Goal: Navigation & Orientation: Find specific page/section

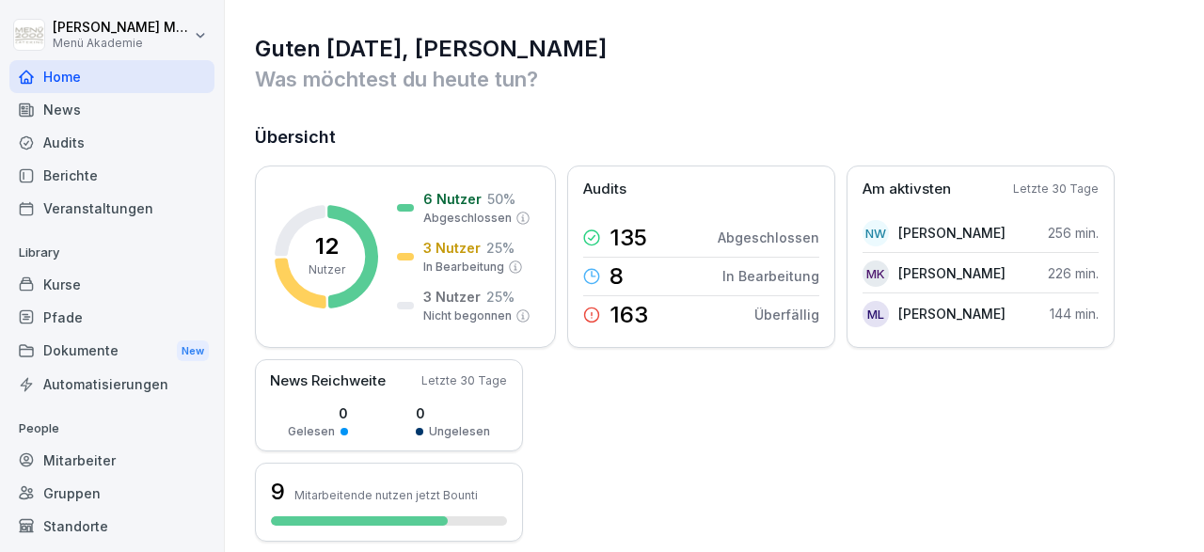
click at [61, 118] on div "News" at bounding box center [111, 109] width 205 height 33
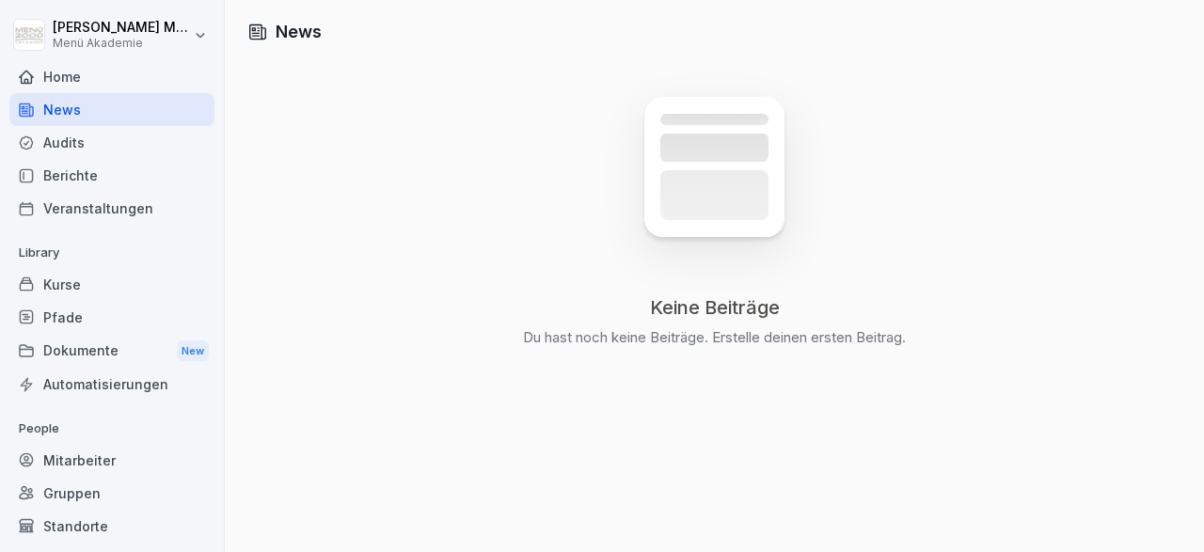
click at [56, 150] on div "Audits" at bounding box center [111, 142] width 205 height 33
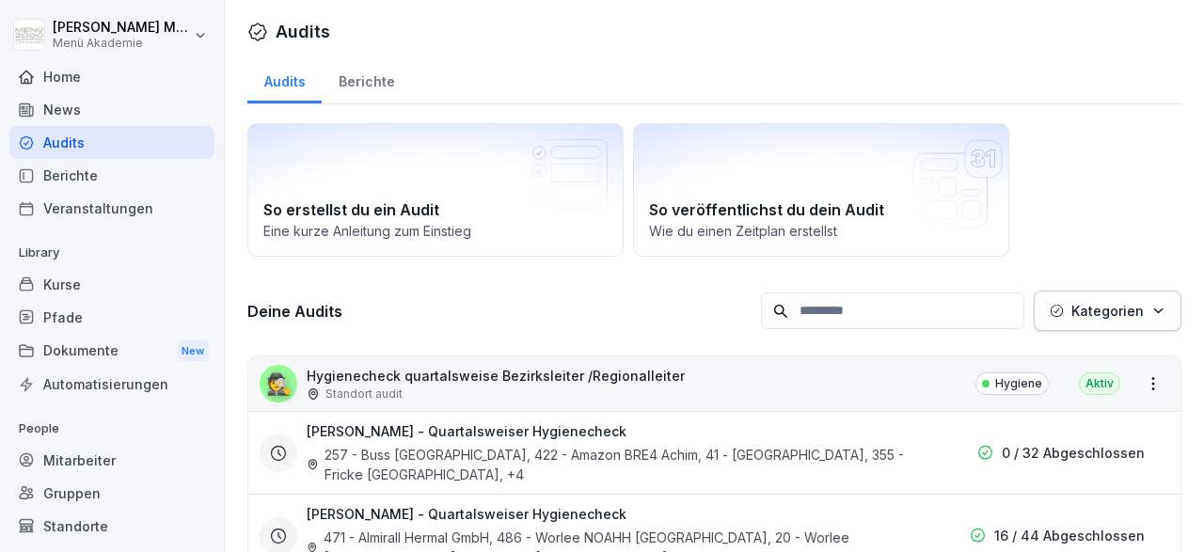
click at [60, 179] on div "Berichte" at bounding box center [111, 175] width 205 height 33
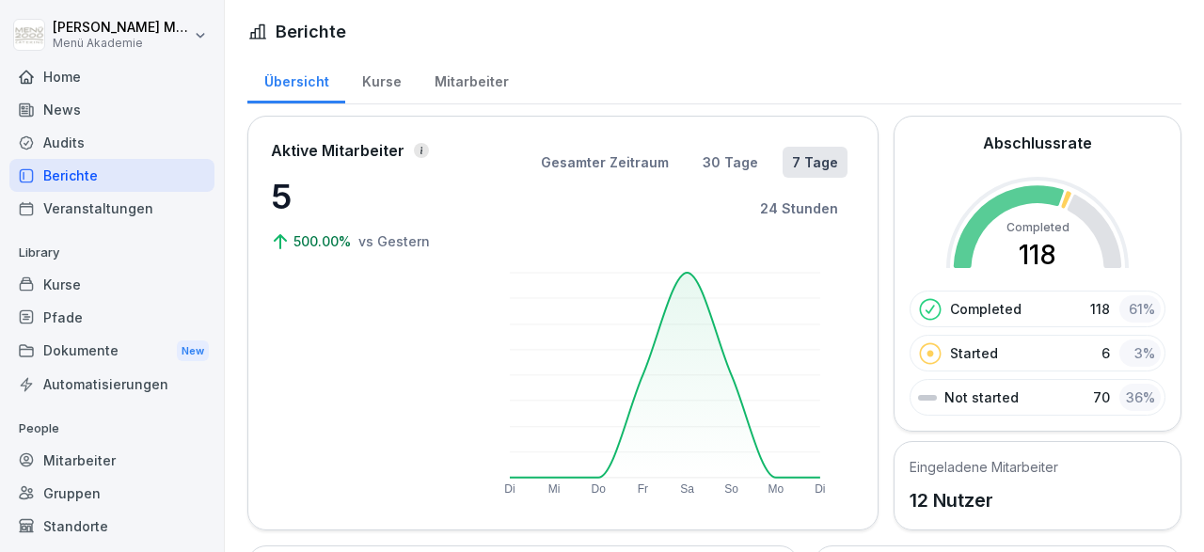
click at [448, 77] on div "Mitarbeiter" at bounding box center [471, 80] width 107 height 48
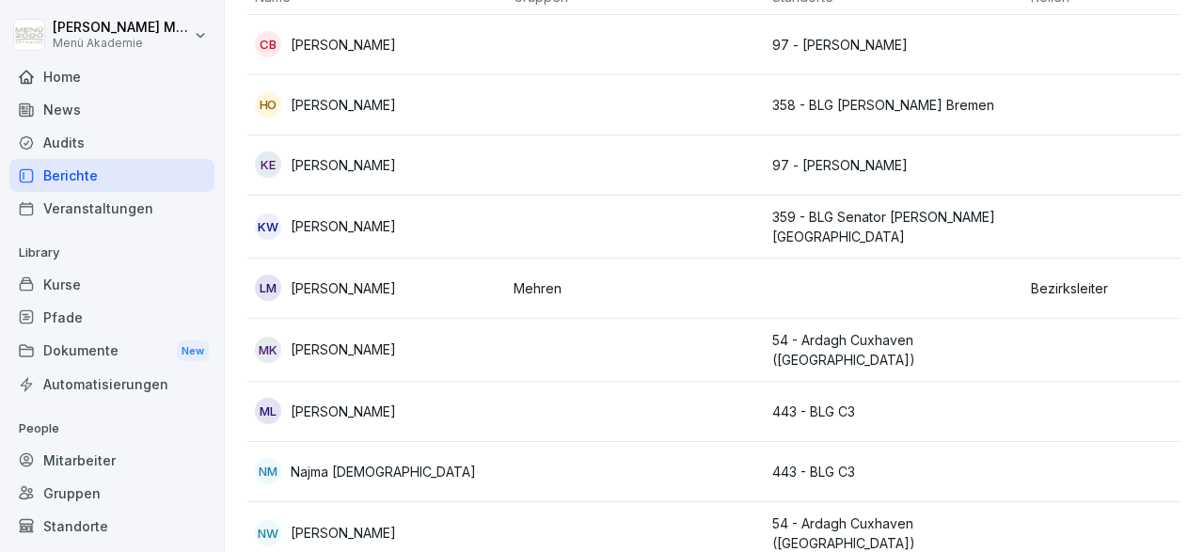
scroll to position [218, 0]
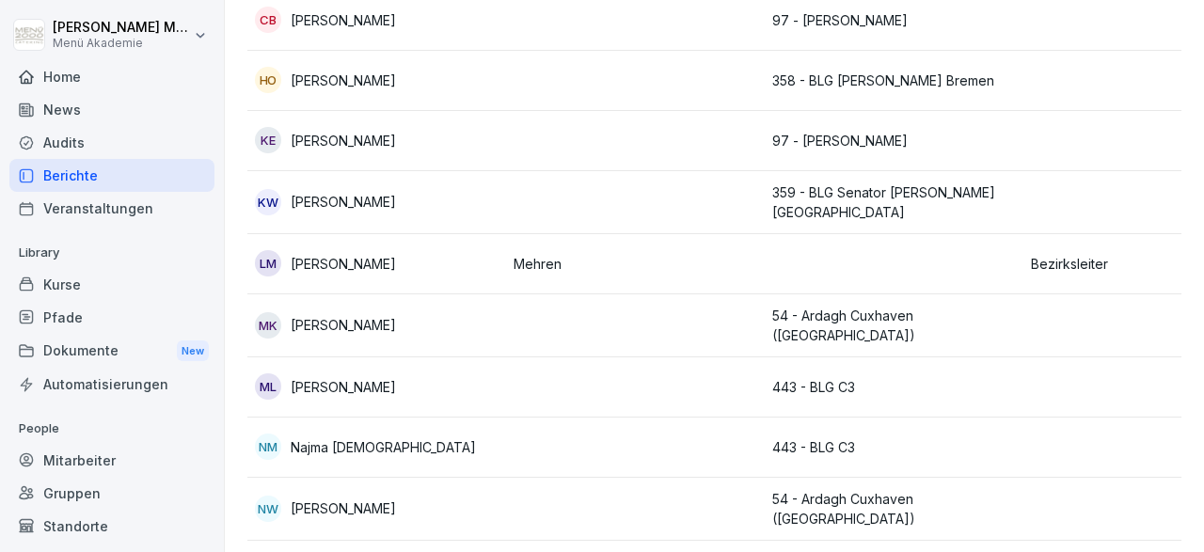
click at [346, 446] on p "Najma [DEMOGRAPHIC_DATA]" at bounding box center [383, 447] width 185 height 20
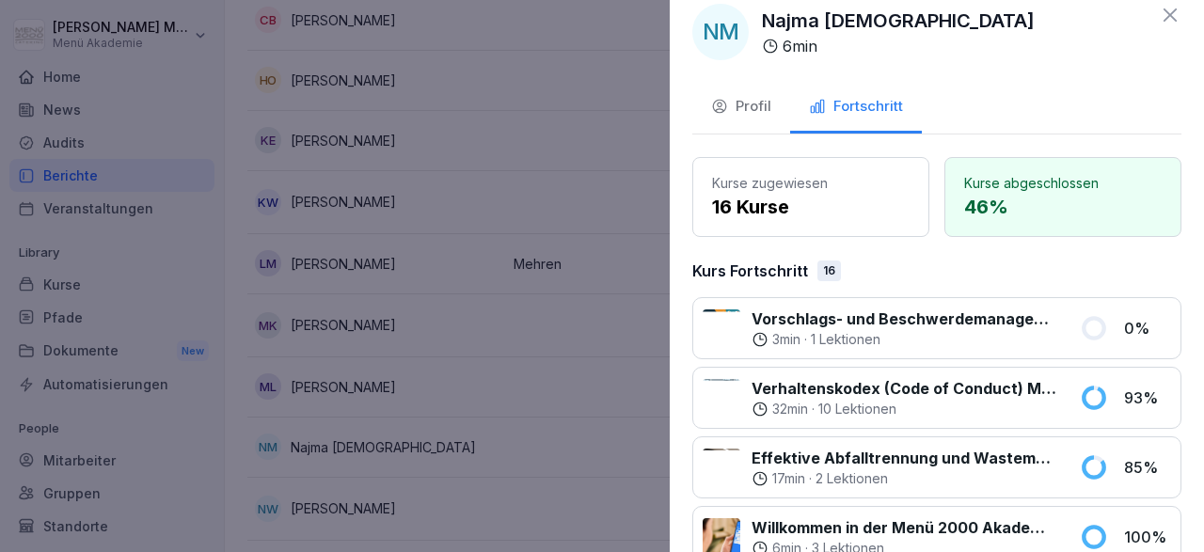
scroll to position [0, 0]
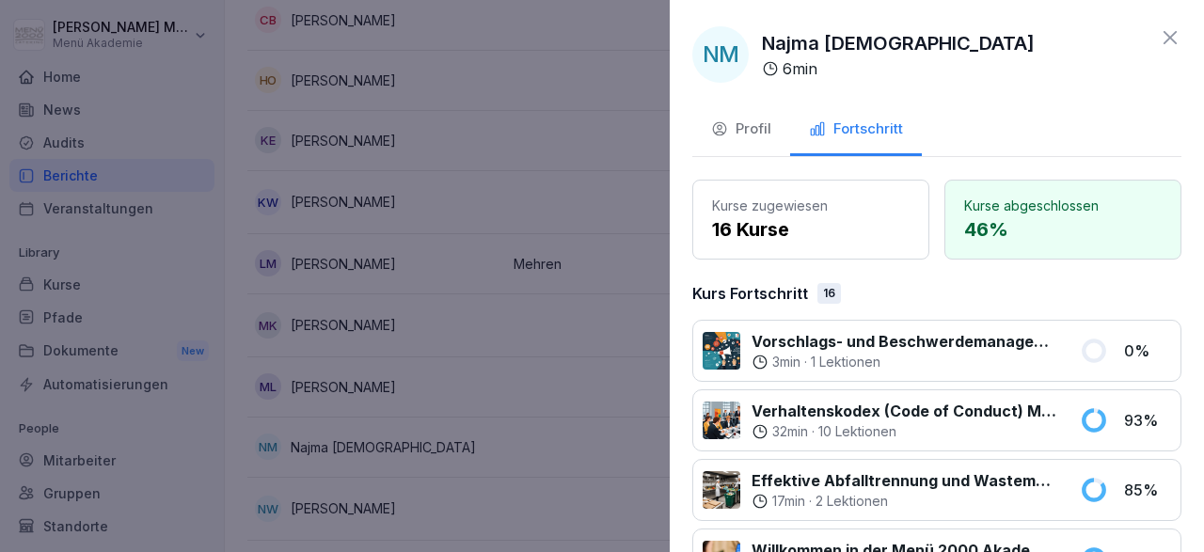
click at [1163, 40] on icon at bounding box center [1170, 37] width 23 height 23
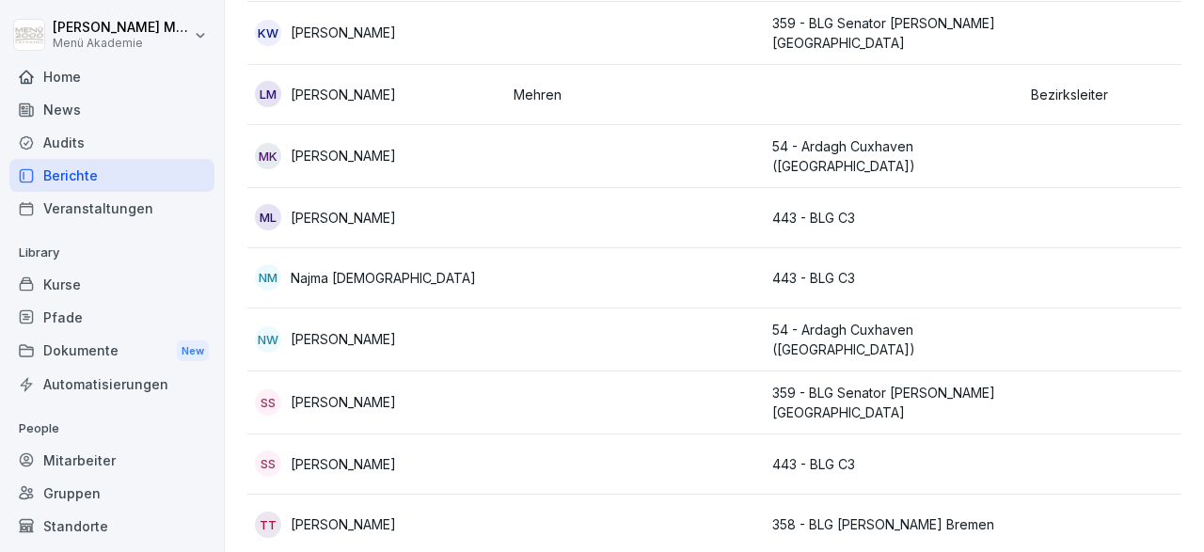
scroll to position [391, 0]
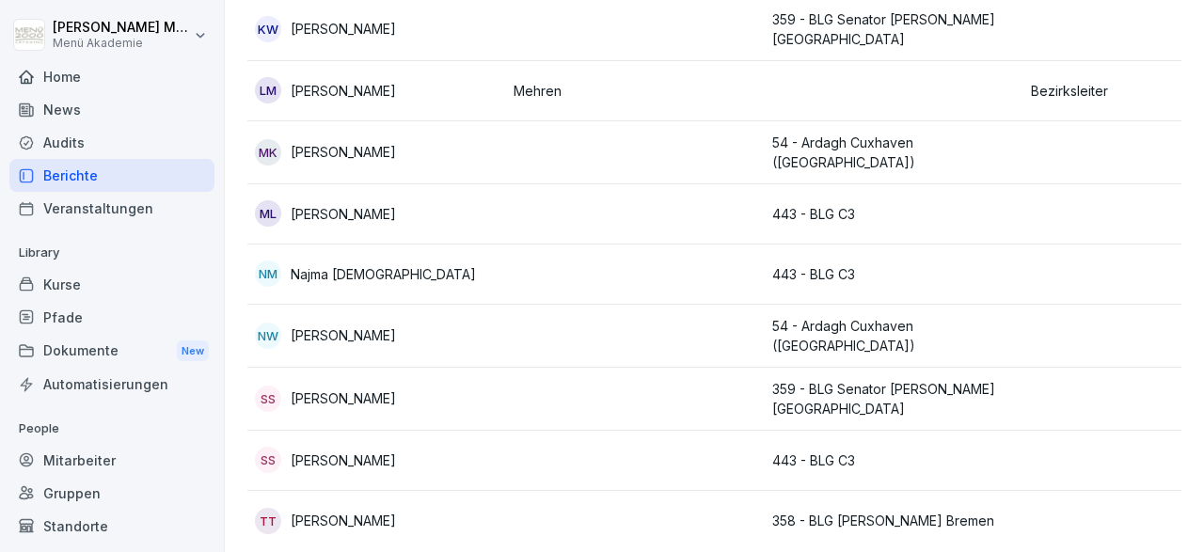
click at [314, 338] on div "NW [PERSON_NAME]" at bounding box center [377, 336] width 244 height 26
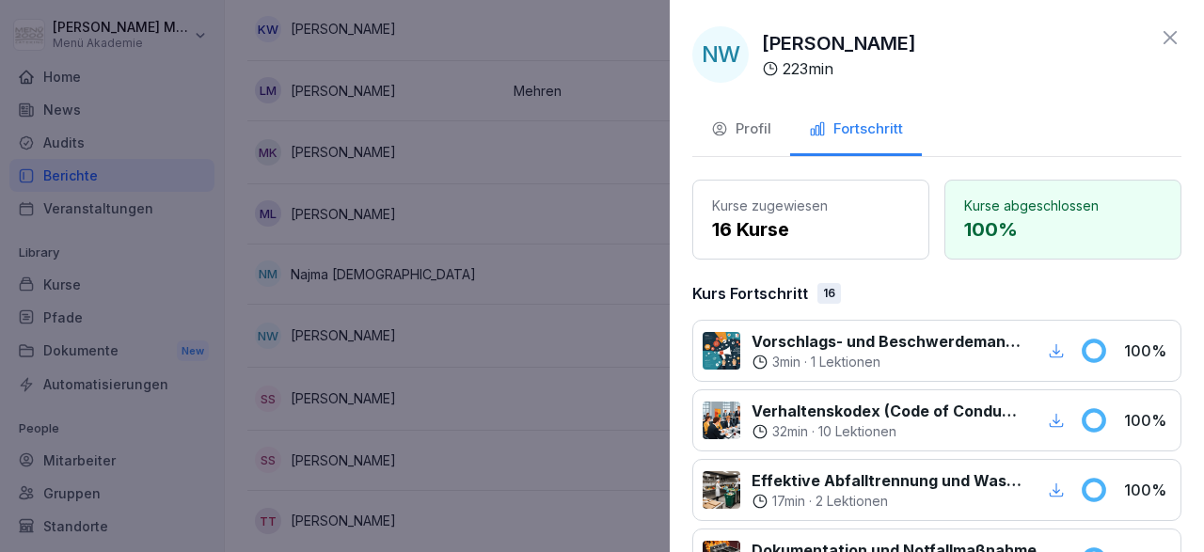
click at [1162, 35] on icon at bounding box center [1170, 37] width 23 height 23
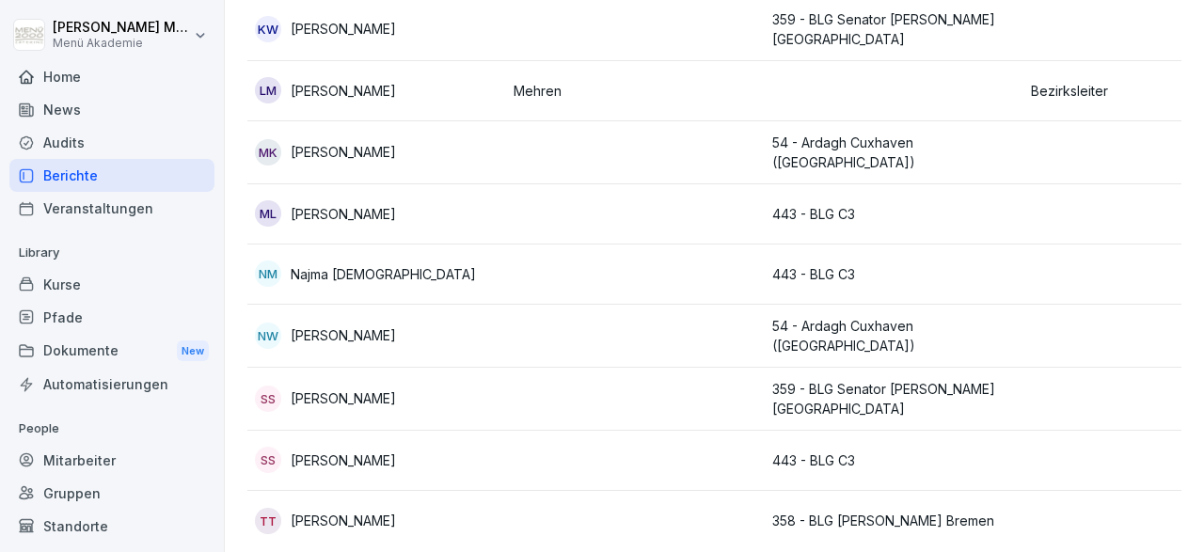
click at [340, 399] on div "[DEMOGRAPHIC_DATA] [PERSON_NAME]" at bounding box center [377, 399] width 244 height 26
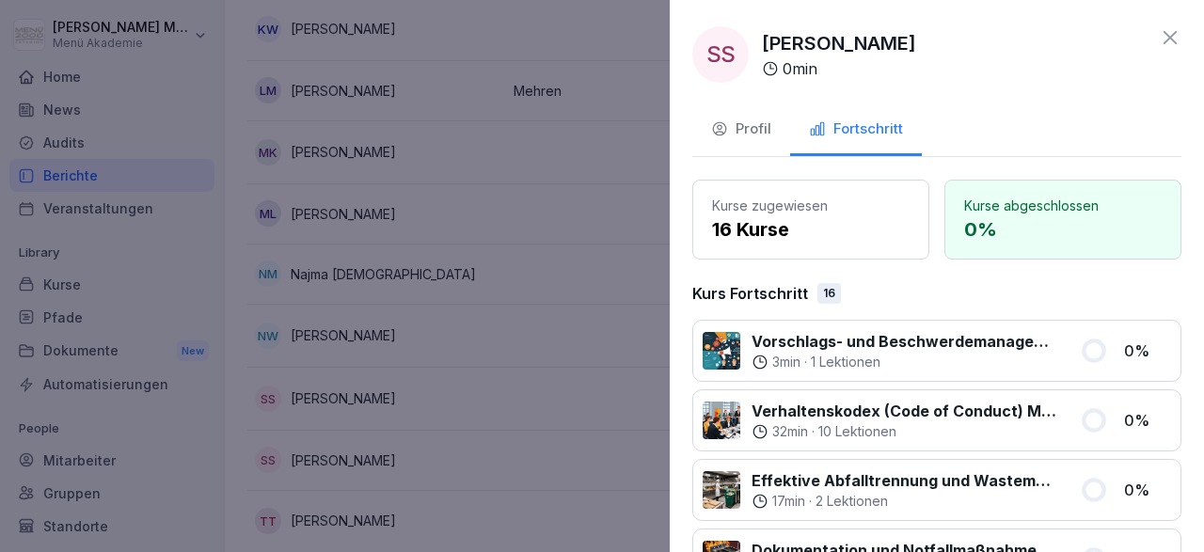
click at [757, 127] on div "Profil" at bounding box center [741, 130] width 60 height 22
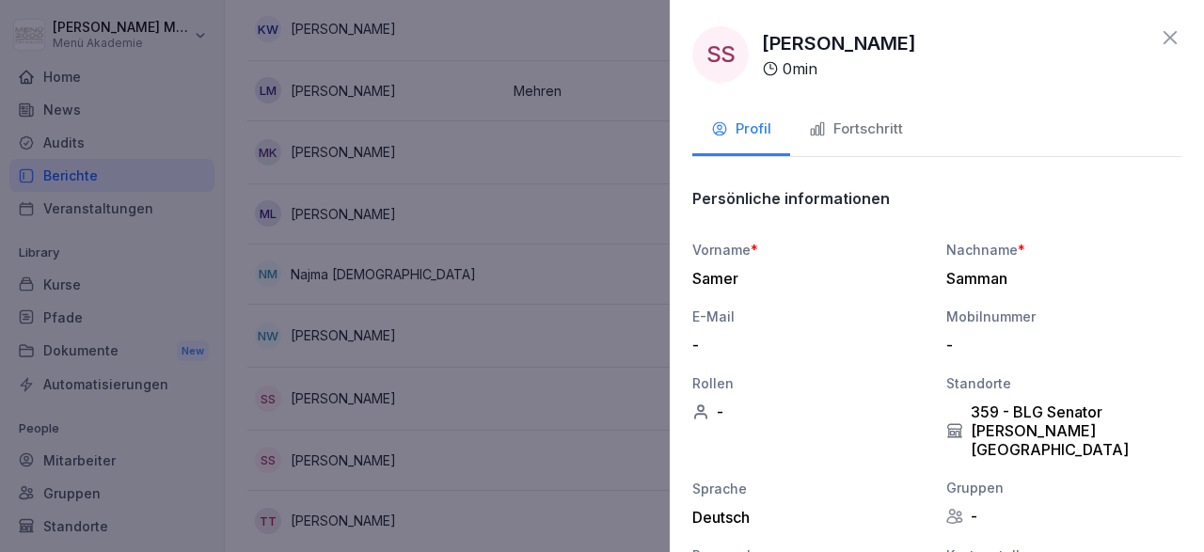
click at [1173, 33] on icon at bounding box center [1170, 37] width 23 height 23
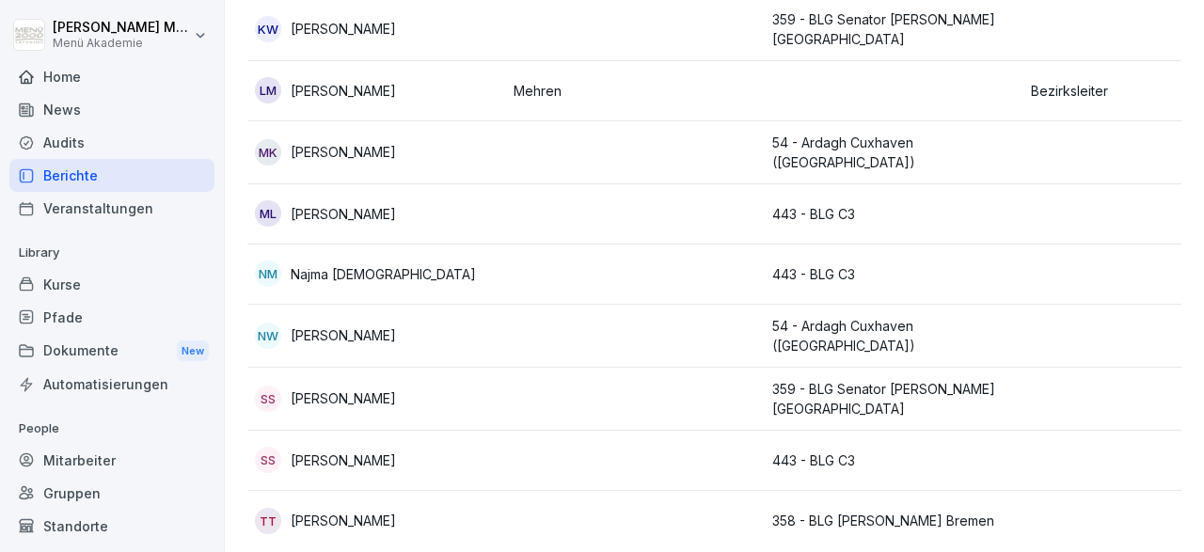
click at [389, 511] on p "[PERSON_NAME]" at bounding box center [343, 521] width 105 height 20
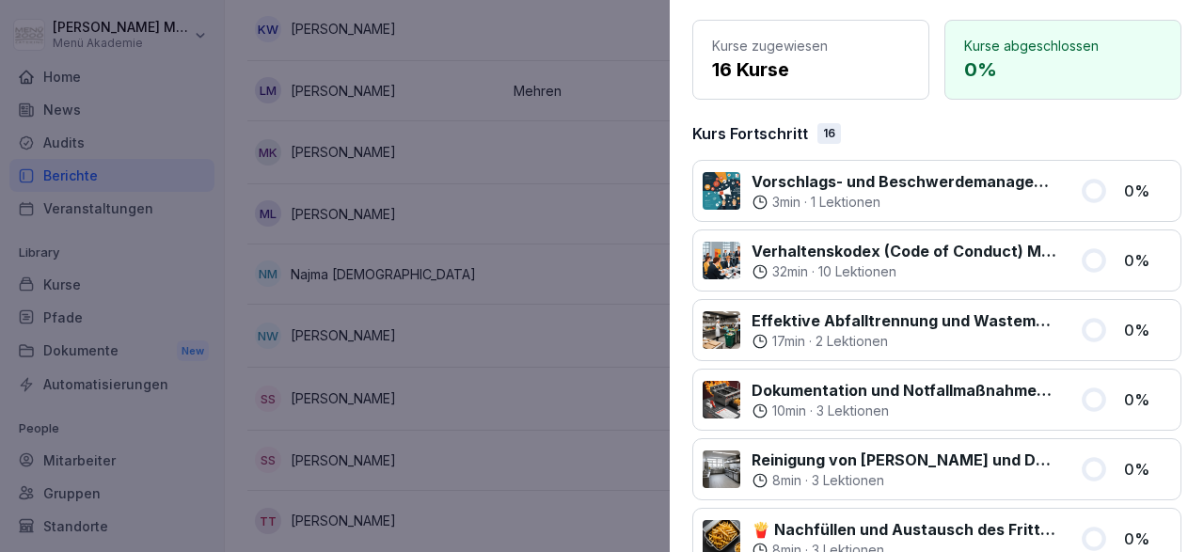
scroll to position [0, 0]
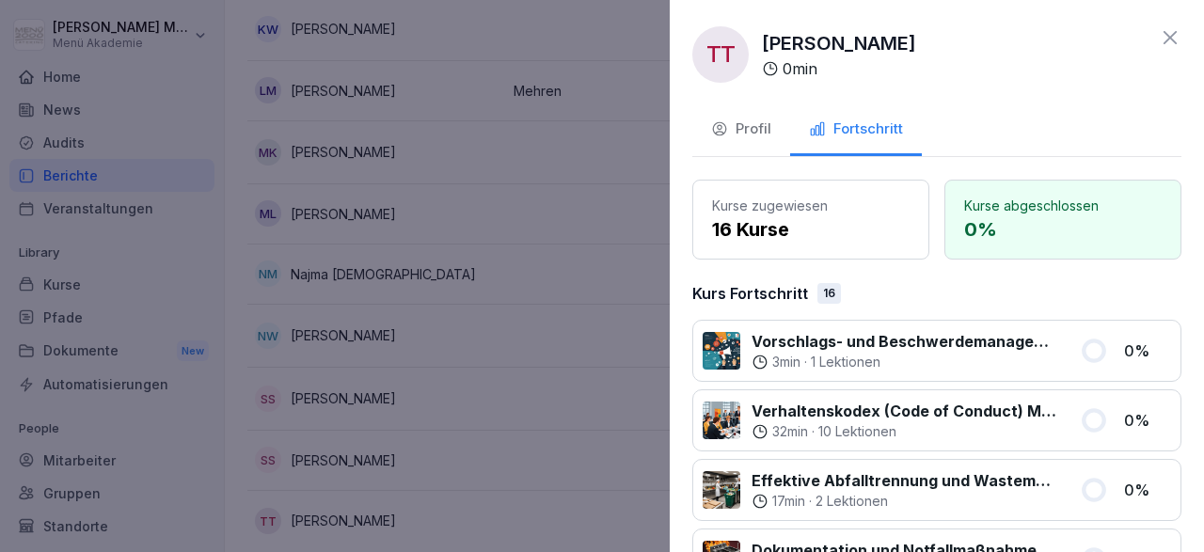
click at [1175, 31] on icon at bounding box center [1170, 37] width 23 height 23
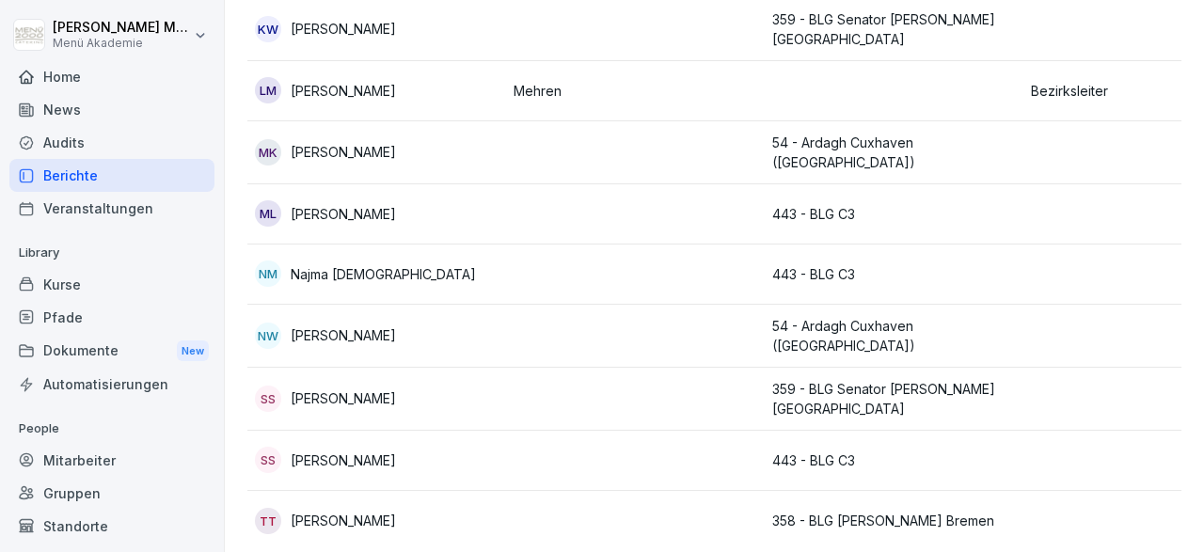
scroll to position [391, 0]
click at [787, 452] on p "443 - BLG C3" at bounding box center [894, 461] width 244 height 20
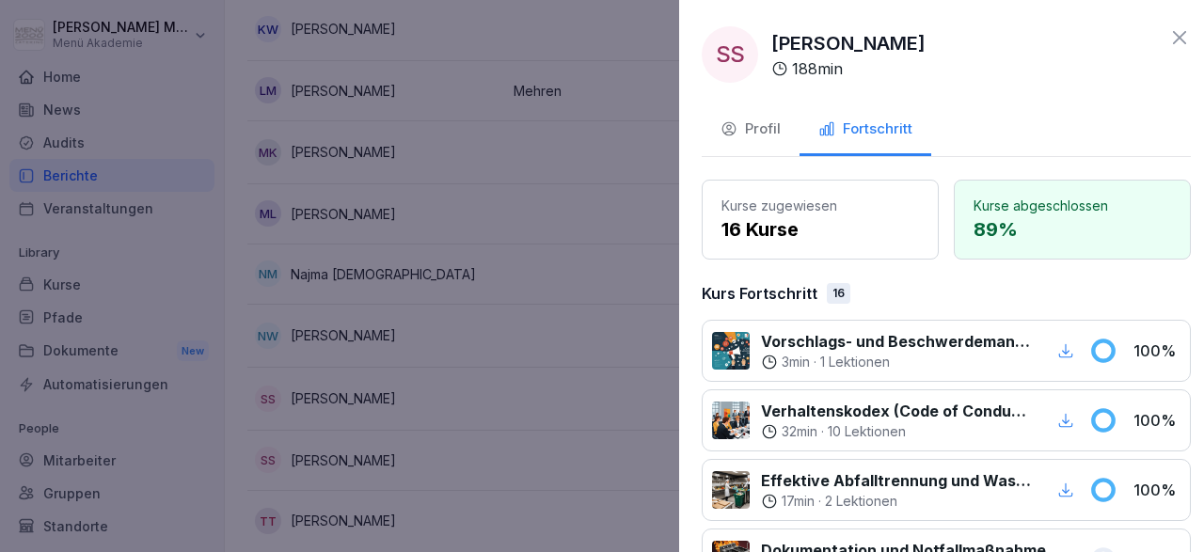
click at [488, 454] on div at bounding box center [602, 276] width 1204 height 552
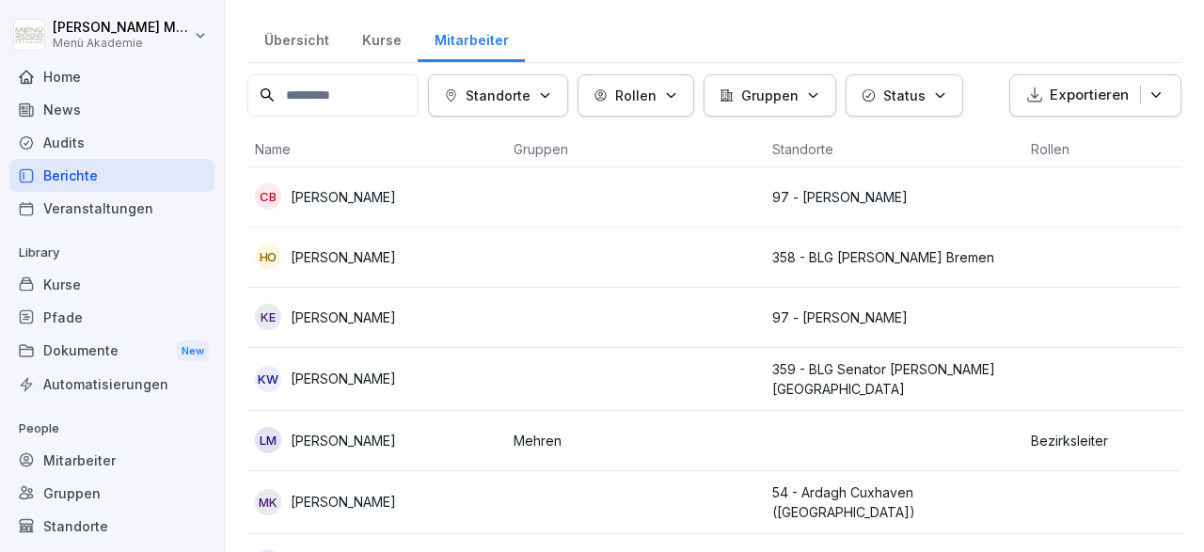
scroll to position [0, 0]
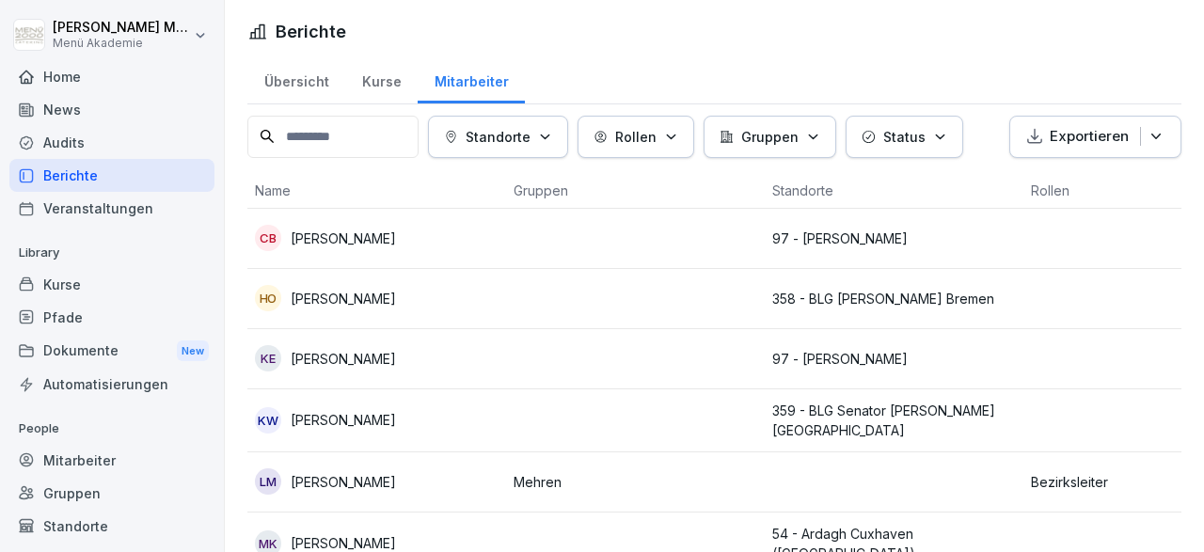
click at [396, 244] on p "[PERSON_NAME]" at bounding box center [343, 239] width 105 height 20
click at [396, 236] on p "[PERSON_NAME]" at bounding box center [343, 239] width 105 height 20
click at [428, 236] on div at bounding box center [602, 276] width 1204 height 552
click at [396, 230] on p "[PERSON_NAME]" at bounding box center [343, 239] width 105 height 20
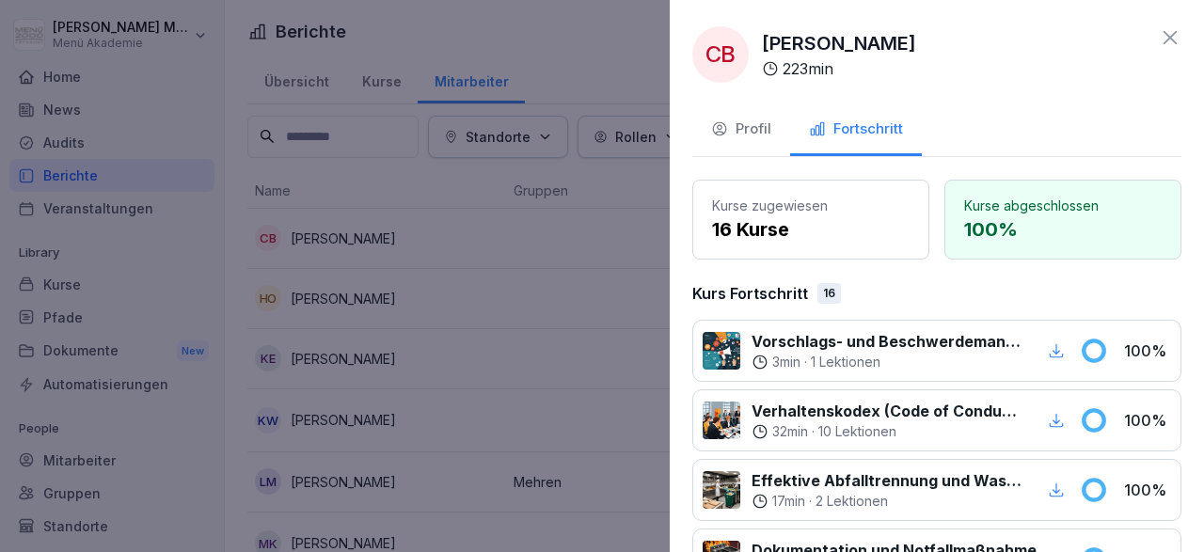
click at [316, 306] on div at bounding box center [602, 276] width 1204 height 552
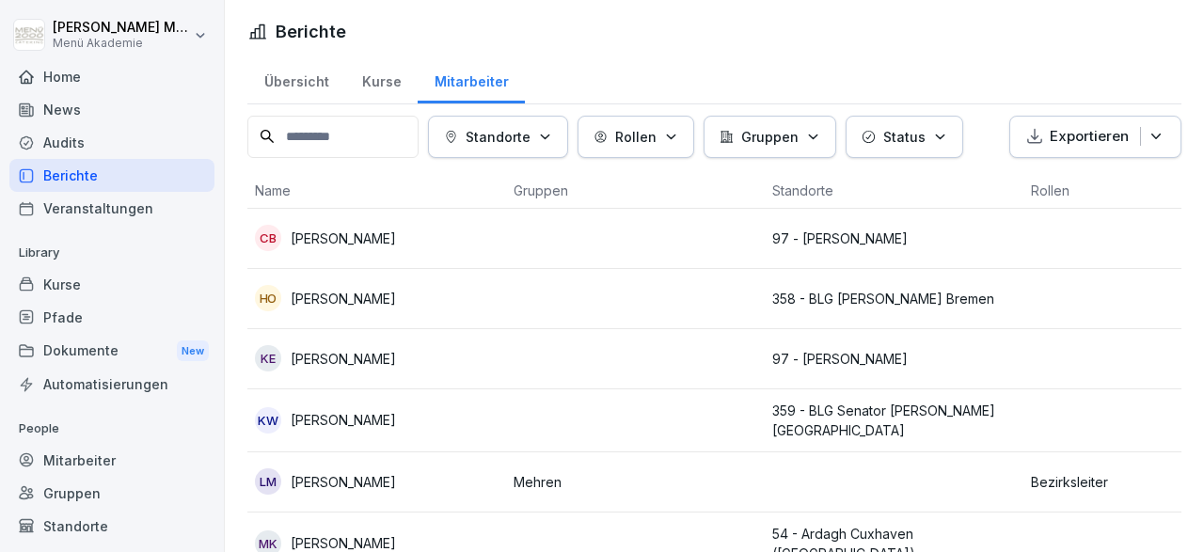
click at [336, 291] on p "[PERSON_NAME]" at bounding box center [343, 299] width 105 height 20
click at [336, 291] on div at bounding box center [602, 276] width 1204 height 552
click at [337, 292] on p "[PERSON_NAME]" at bounding box center [343, 299] width 105 height 20
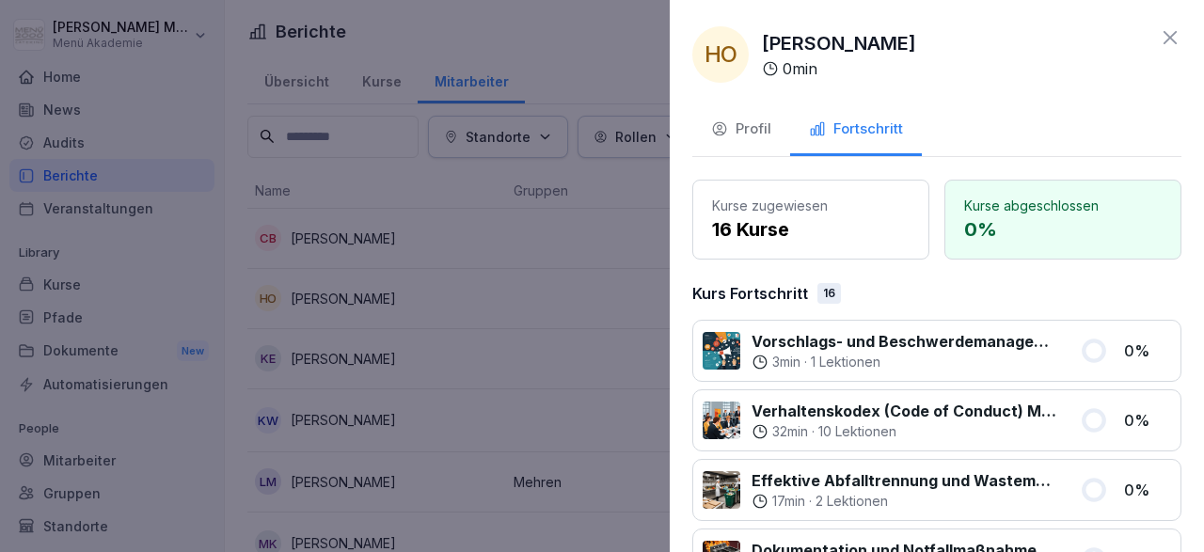
click at [729, 131] on div "Profil" at bounding box center [741, 130] width 60 height 22
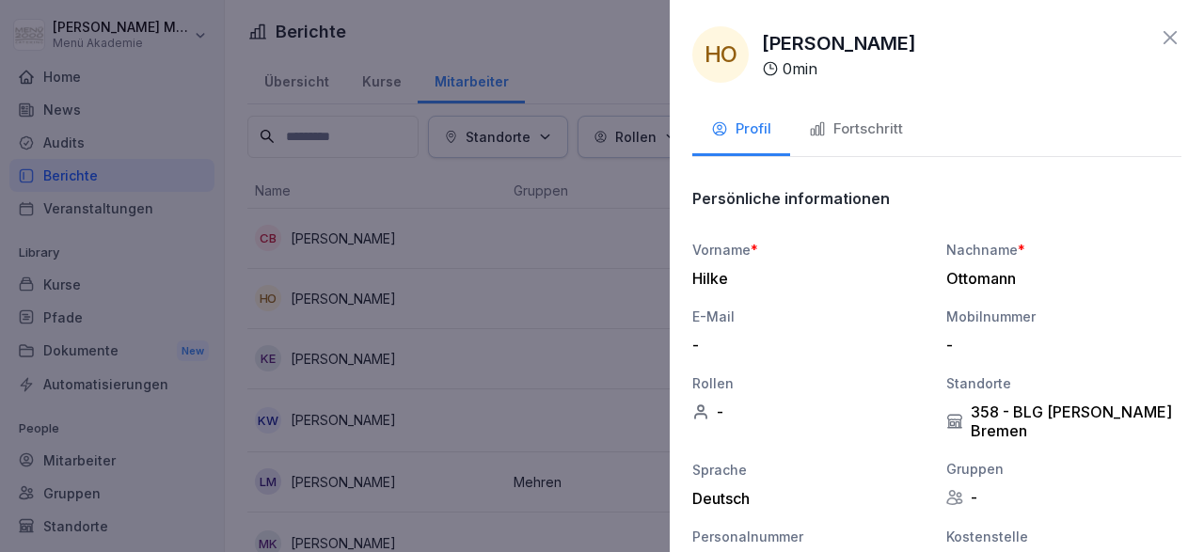
scroll to position [218, 0]
